Goal: Task Accomplishment & Management: Manage account settings

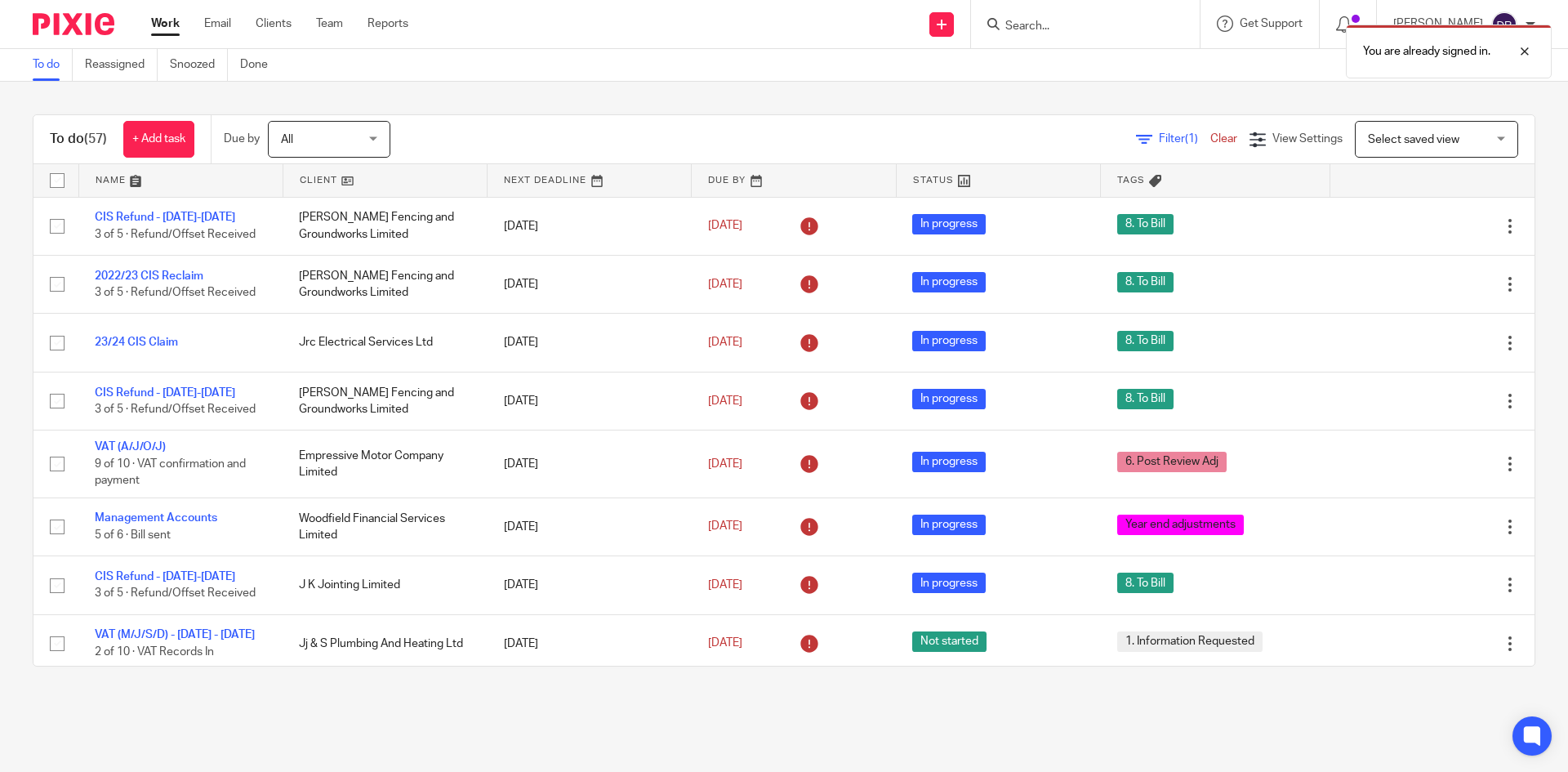
click at [1034, 30] on div "You are already signed in." at bounding box center [1167, 47] width 768 height 62
click at [1533, 55] on div at bounding box center [1512, 51] width 44 height 19
click at [1014, 24] on div at bounding box center [1082, 24] width 191 height 20
click at [1056, 31] on input "Search" at bounding box center [1077, 27] width 147 height 15
type input "lex"
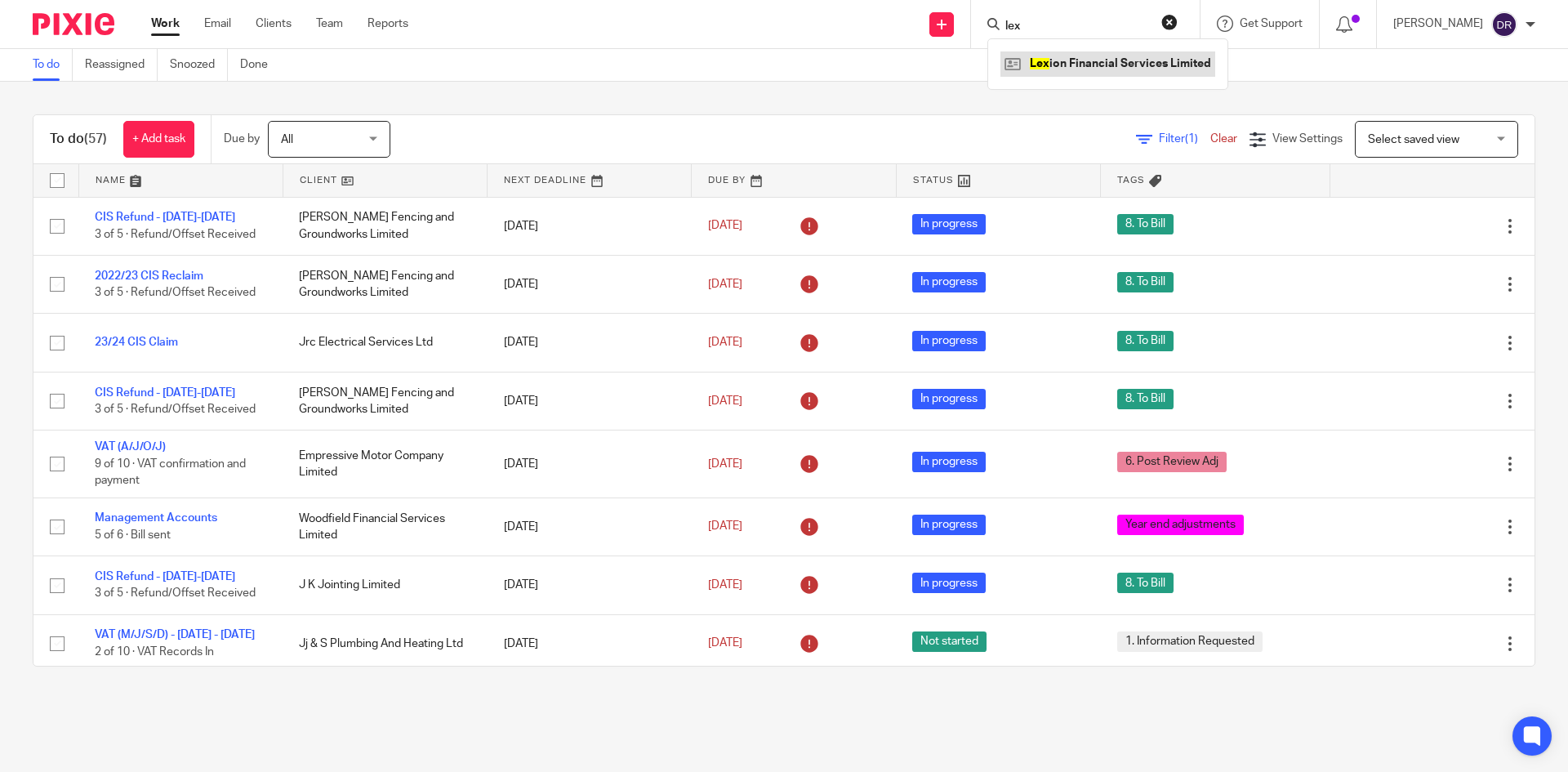
click at [1103, 67] on link at bounding box center [1107, 64] width 215 height 24
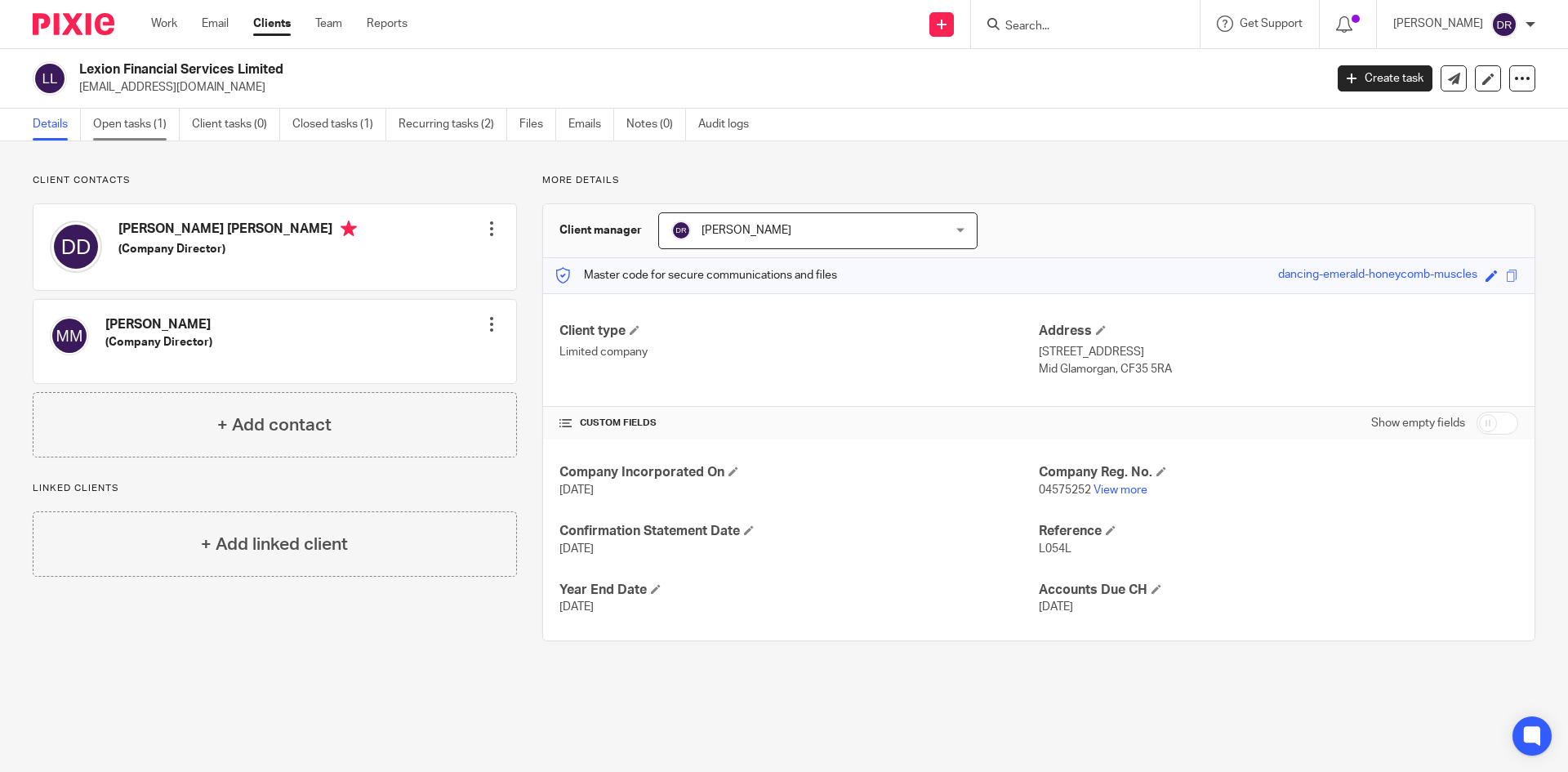
click at [159, 126] on link "Open tasks (1)" at bounding box center [137, 124] width 87 height 31
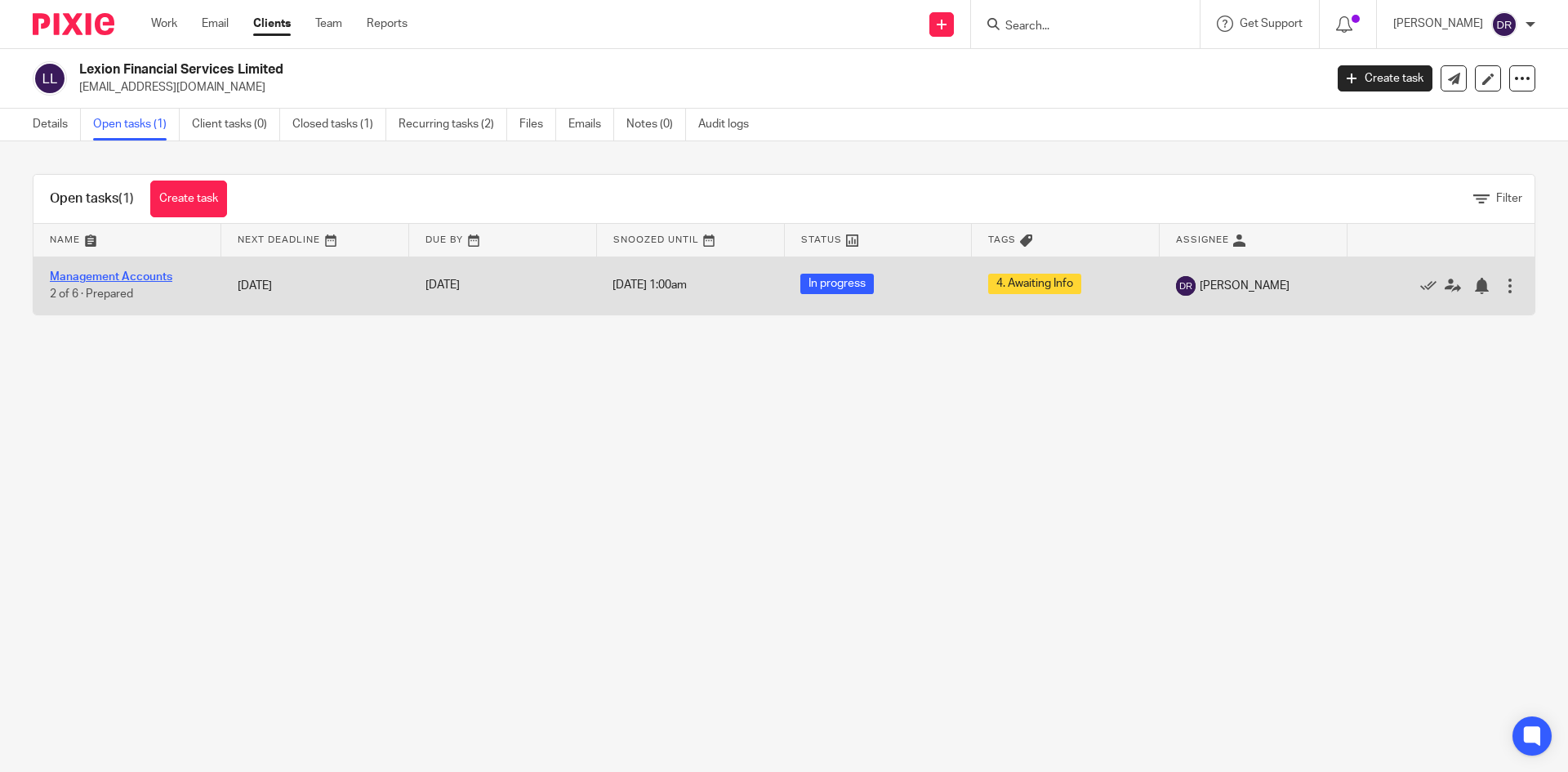
click at [147, 272] on link "Management Accounts" at bounding box center [111, 277] width 122 height 11
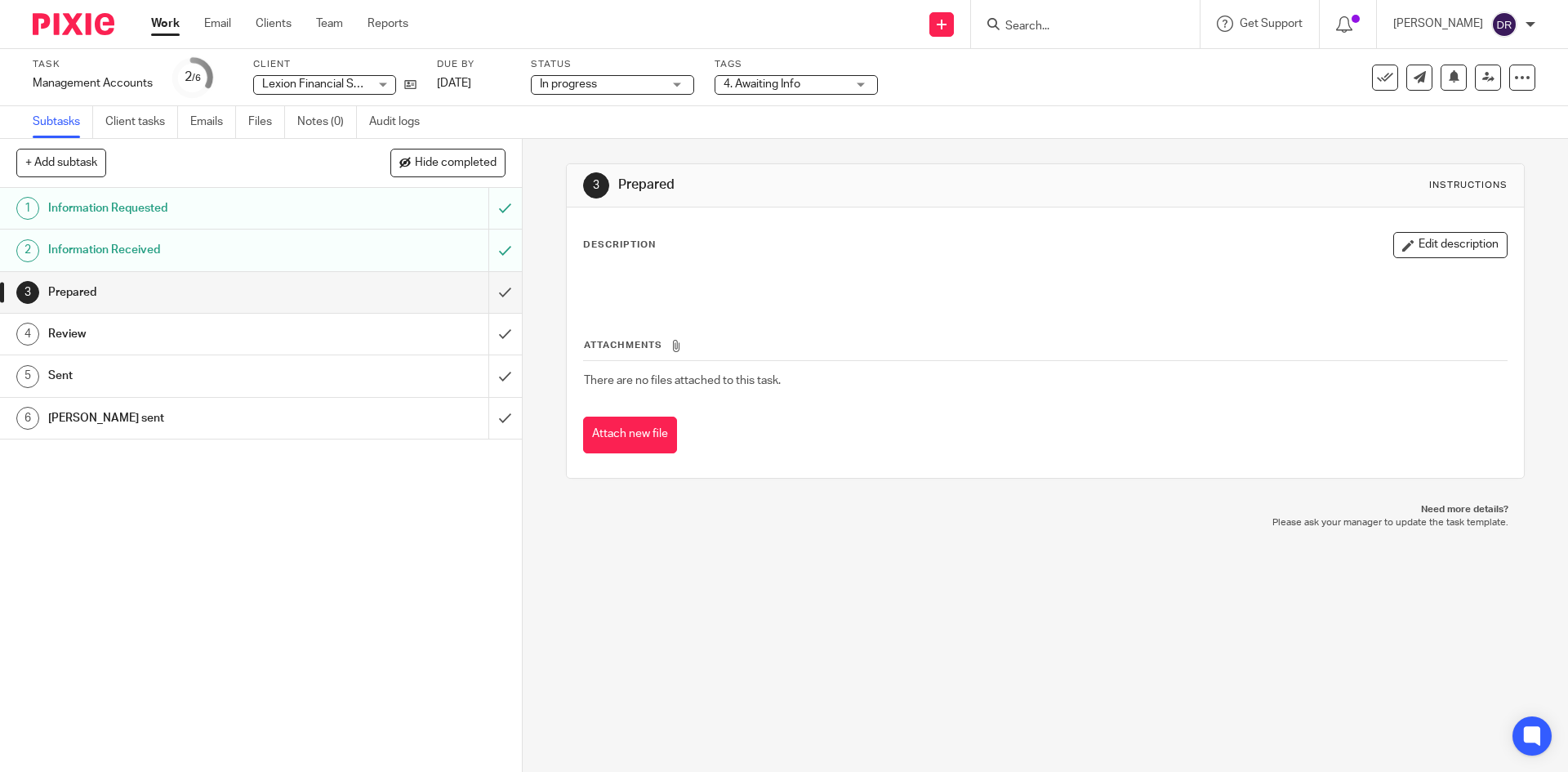
click at [784, 88] on span "4. Awaiting Info" at bounding box center [761, 84] width 77 height 11
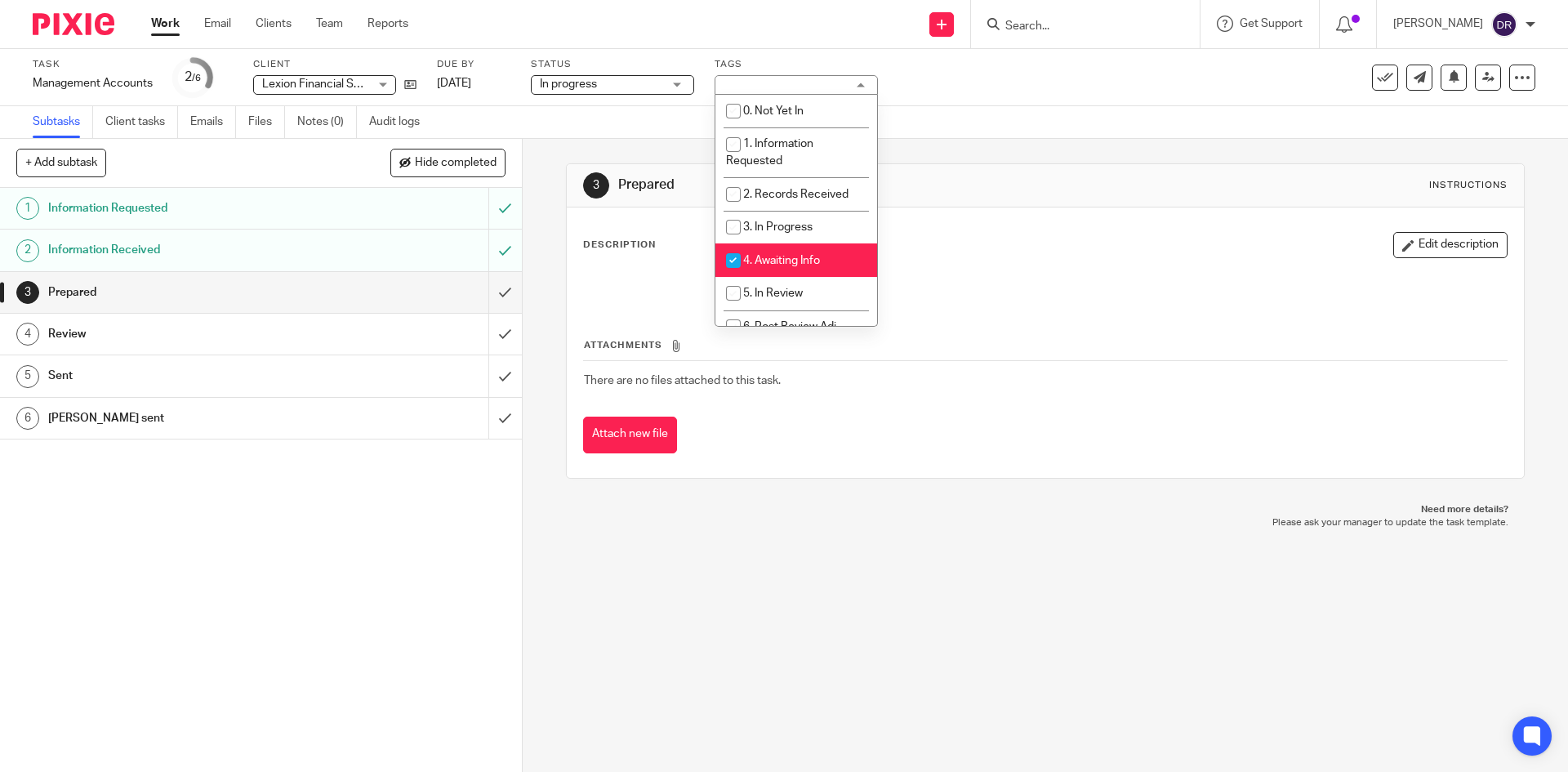
click at [765, 248] on li "4. Awaiting Info" at bounding box center [796, 260] width 162 height 33
checkbox input "false"
click at [769, 293] on span "5. In Review" at bounding box center [772, 293] width 59 height 11
checkbox input "true"
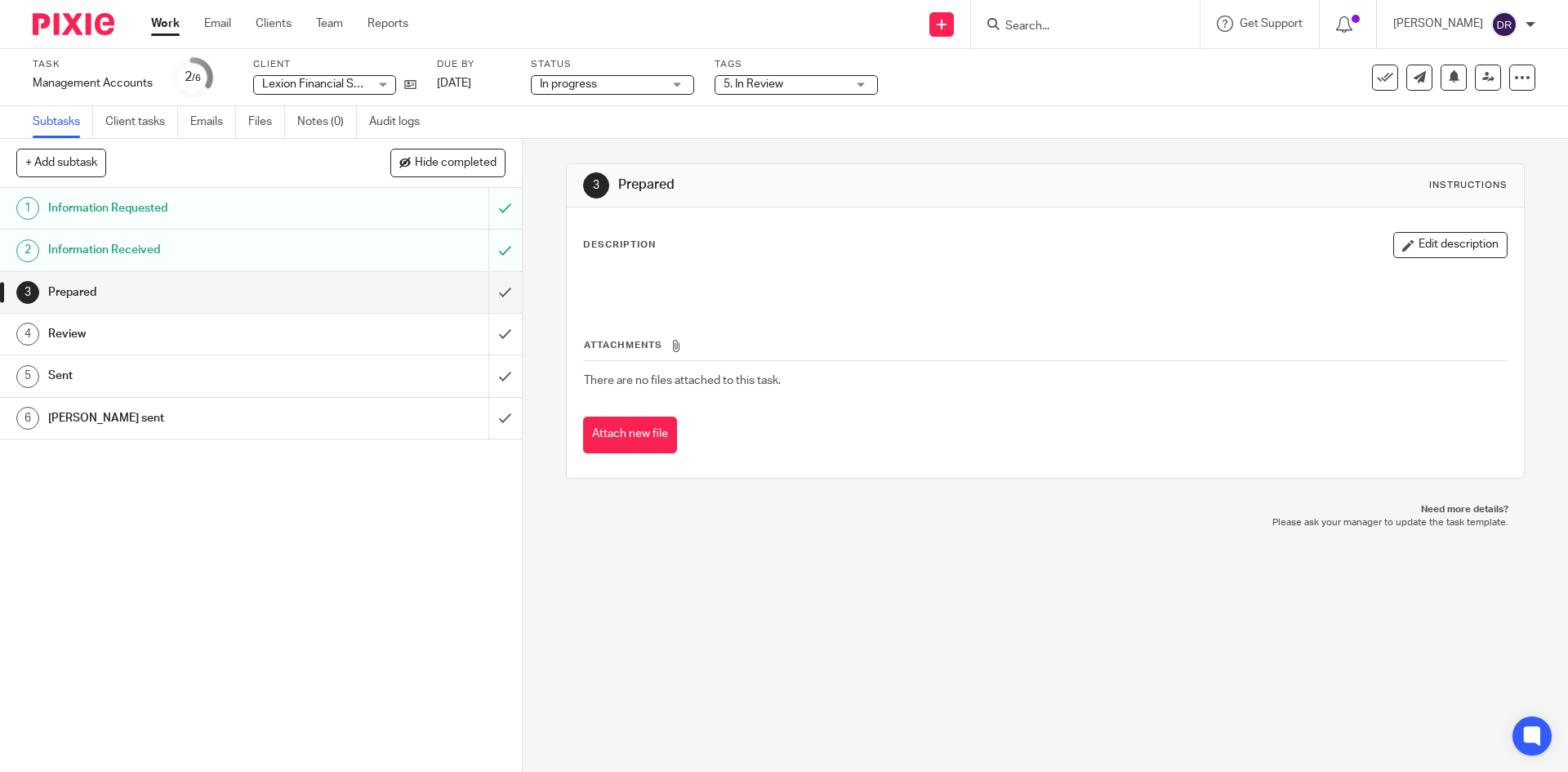
click at [702, 567] on div "3 Prepared Instructions Description Edit description Attachments There are no f…" at bounding box center [1045, 455] width 1045 height 633
click at [488, 291] on input "submit" at bounding box center [261, 293] width 522 height 41
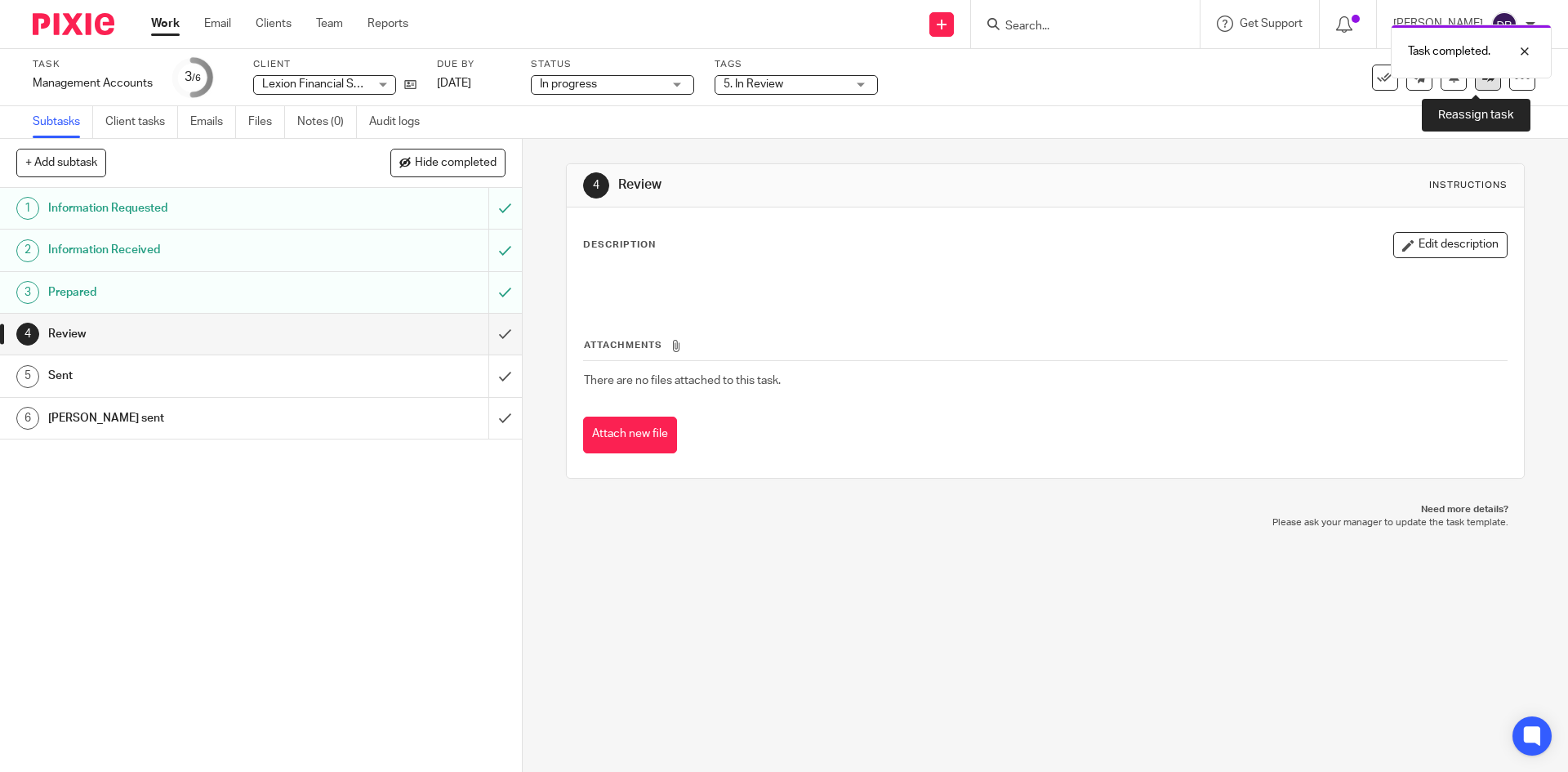
click at [1475, 85] on link at bounding box center [1488, 78] width 26 height 26
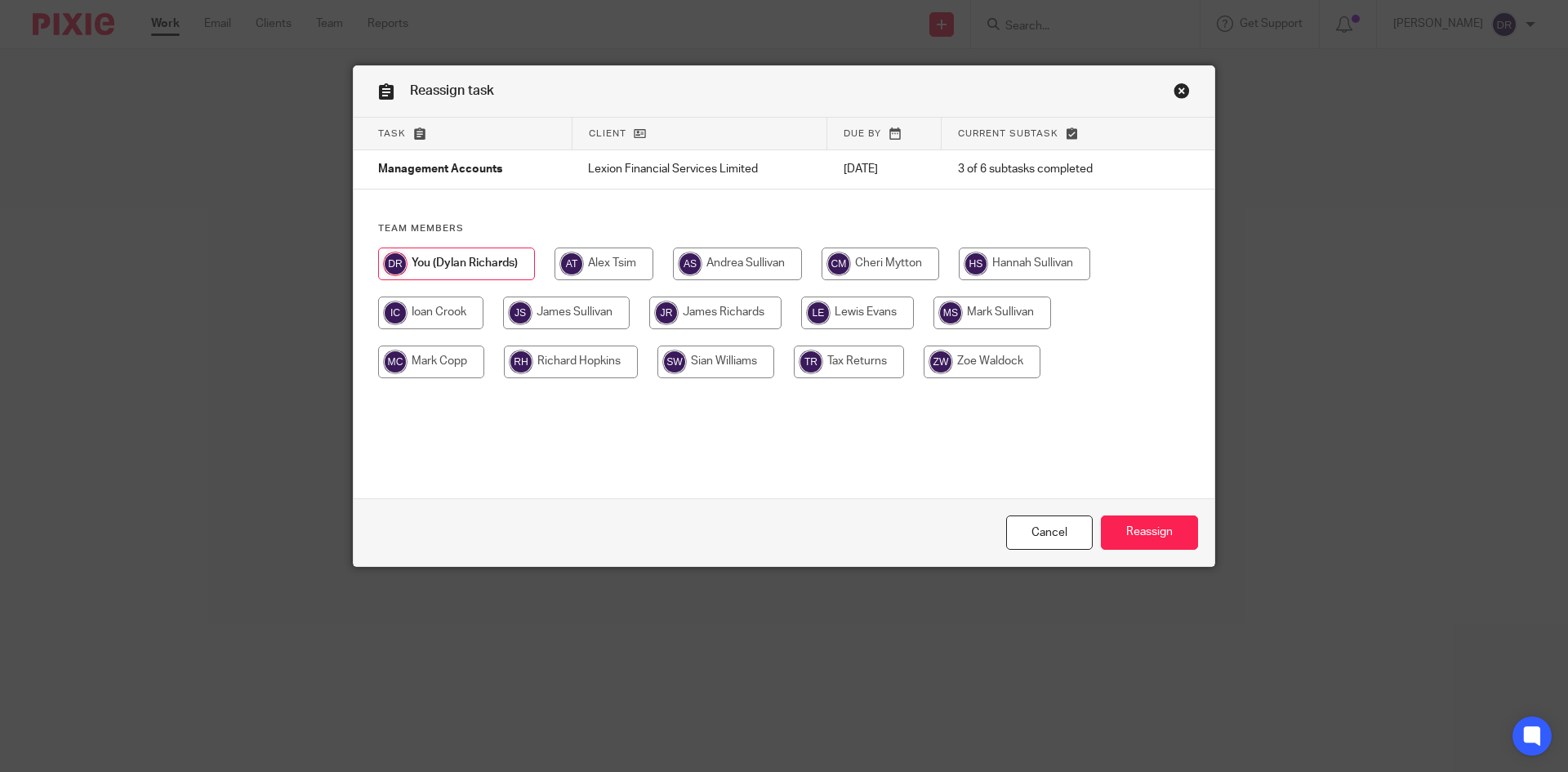
click at [986, 357] on input "radio" at bounding box center [982, 361] width 117 height 32
radio input "true"
click at [1125, 529] on input "Reassign" at bounding box center [1149, 533] width 97 height 35
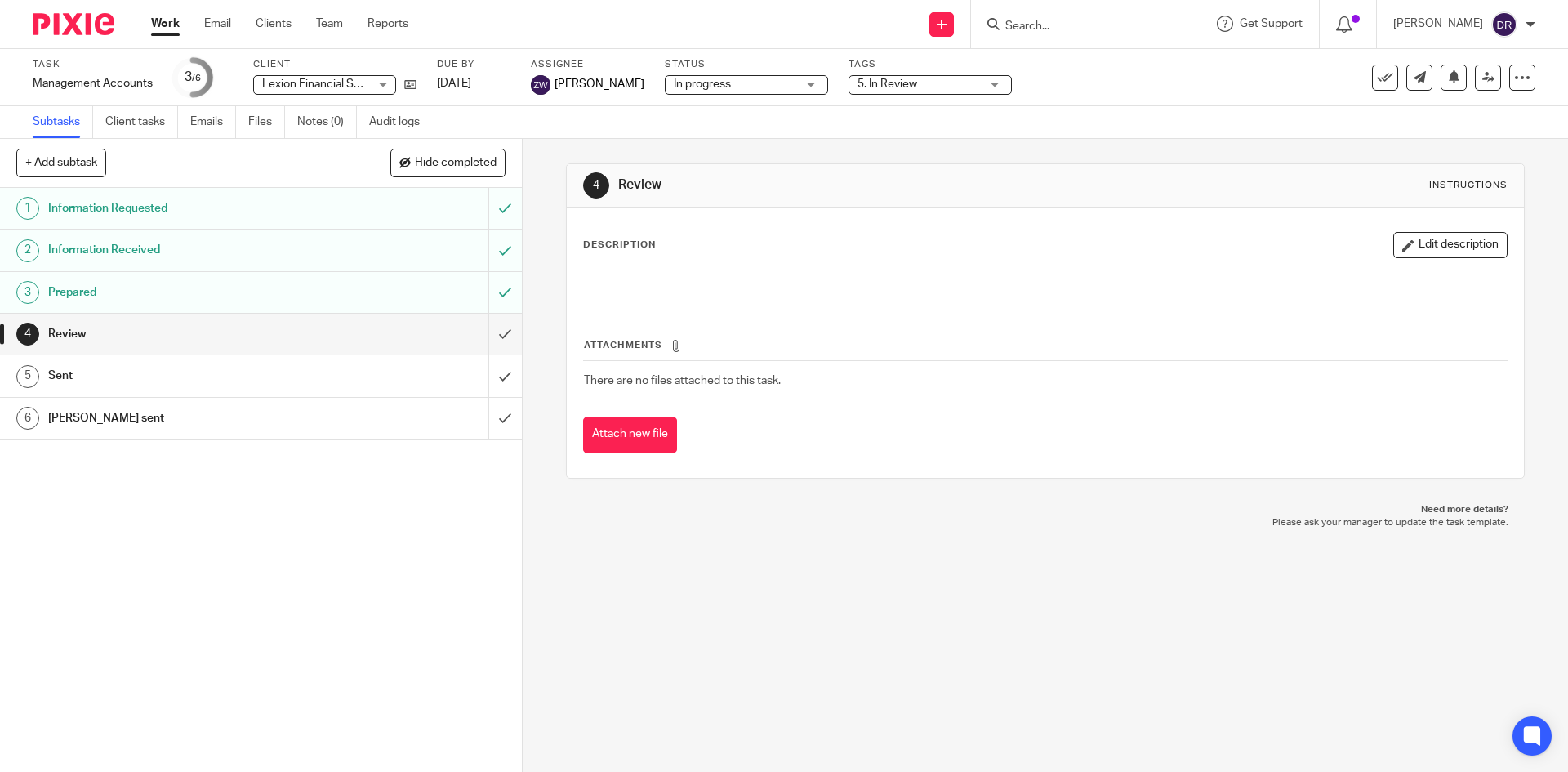
click at [101, 26] on img at bounding box center [73, 24] width 81 height 22
